Goal: Information Seeking & Learning: Learn about a topic

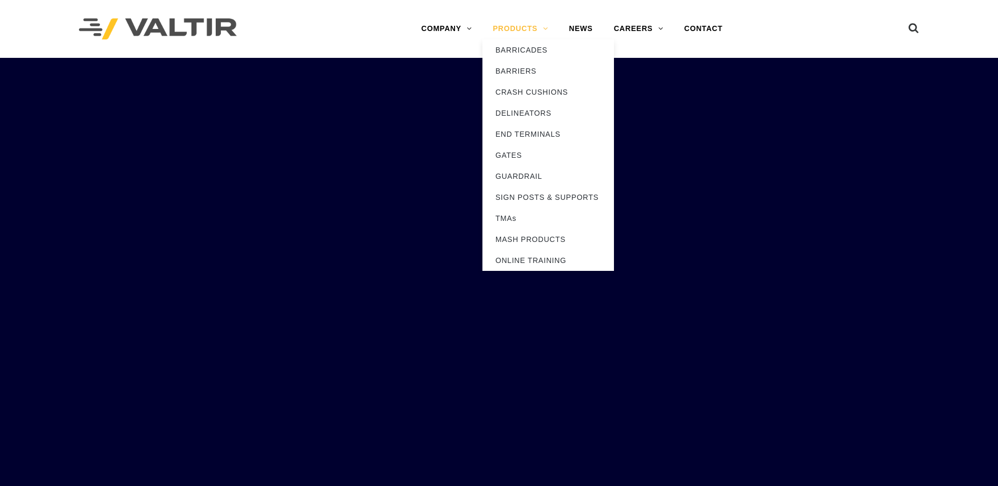
click at [507, 31] on link "PRODUCTS" at bounding box center [520, 28] width 76 height 21
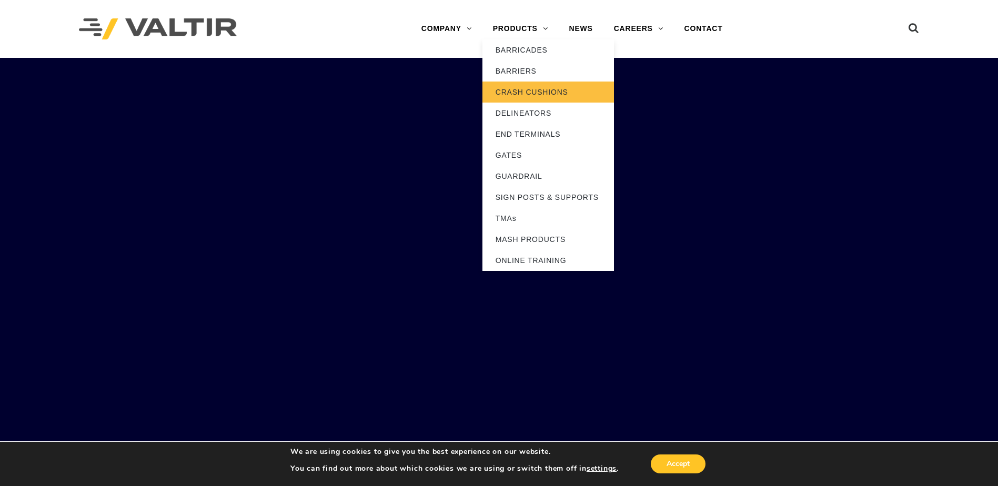
click at [505, 87] on link "CRASH CUSHIONS" at bounding box center [548, 92] width 132 height 21
click at [506, 90] on link "CRASH CUSHIONS" at bounding box center [548, 92] width 132 height 21
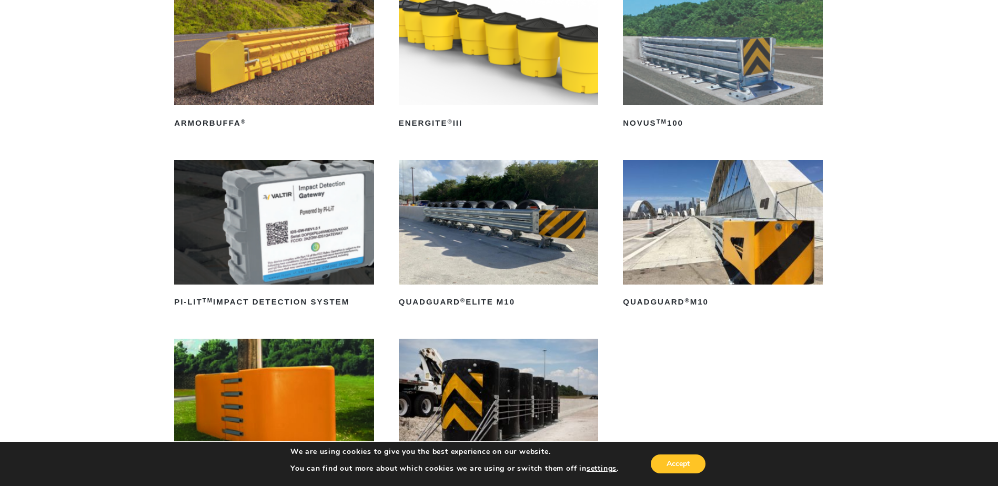
scroll to position [210, 0]
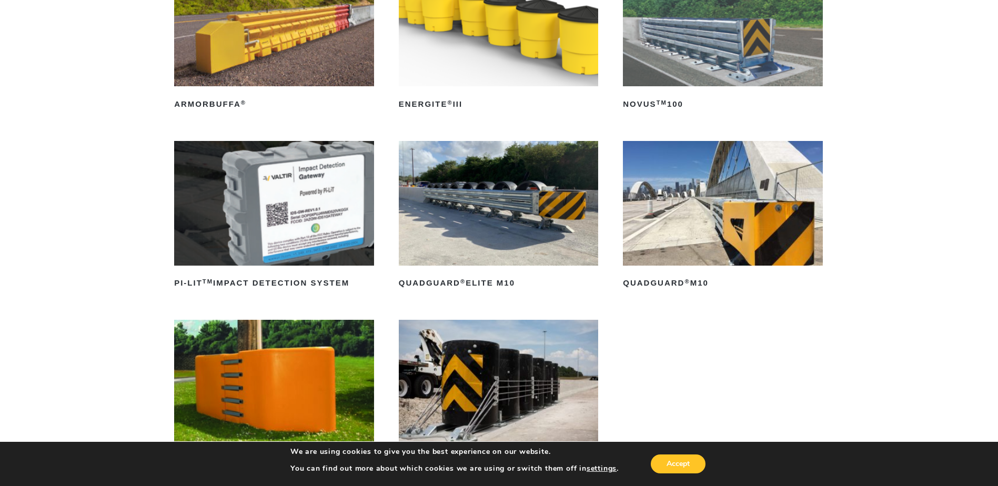
click at [707, 216] on img at bounding box center [723, 203] width 200 height 125
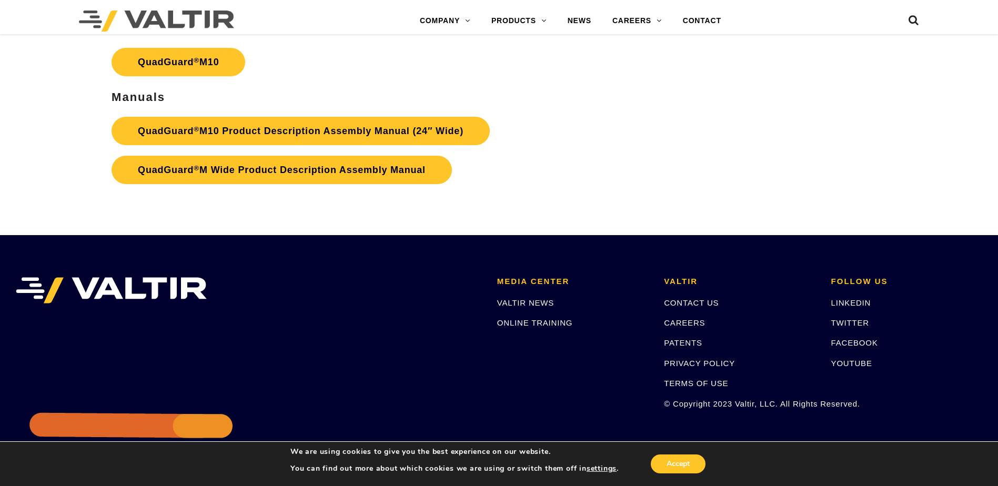
scroll to position [4063, 0]
